Goal: Information Seeking & Learning: Learn about a topic

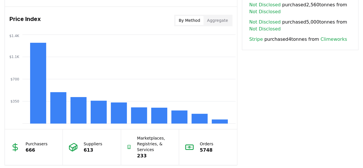
scroll to position [459, 0]
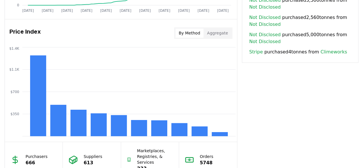
click at [212, 33] on button "Aggregate" at bounding box center [218, 32] width 28 height 9
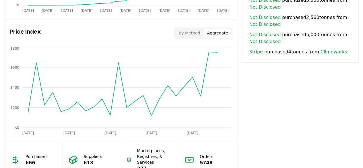
click at [194, 32] on button "By Method" at bounding box center [189, 32] width 28 height 9
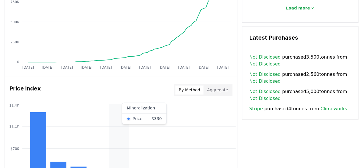
scroll to position [402, 0]
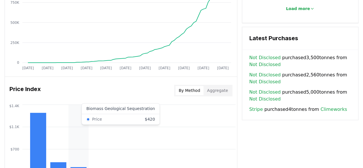
drag, startPoint x: 99, startPoint y: 120, endPoint x: 75, endPoint y: 122, distance: 24.2
drag, startPoint x: 75, startPoint y: 122, endPoint x: 222, endPoint y: 35, distance: 170.7
click at [222, 35] on icon "Jan 2019 Sep 2019 May 2020 Jan 2021 Sep 2021 May 2022 Jan 2023 Sep 2023 May 202…" at bounding box center [119, 27] width 228 height 92
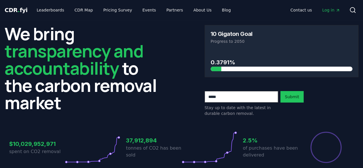
scroll to position [0, 0]
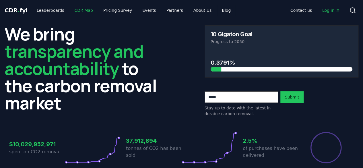
click at [75, 9] on link "CDR Map" at bounding box center [84, 10] width 28 height 10
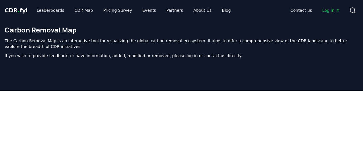
scroll to position [183, 0]
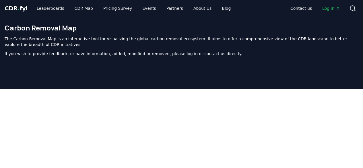
scroll to position [0, 0]
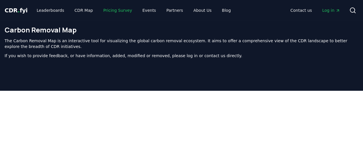
click at [99, 10] on link "Pricing Survey" at bounding box center [118, 10] width 38 height 10
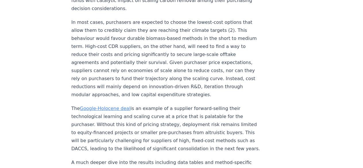
scroll to position [1038, 0]
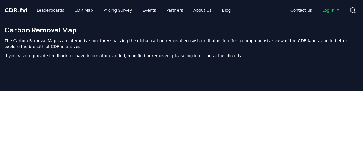
scroll to position [183, 0]
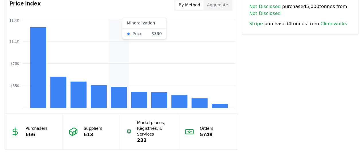
scroll to position [488, 0]
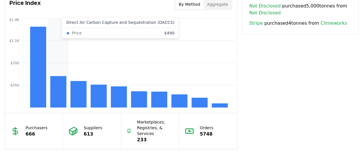
scroll to position [488, 0]
